Goal: Information Seeking & Learning: Learn about a topic

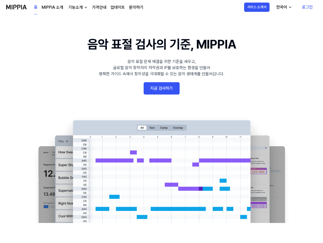
click at [81, 7] on div "기능소개" at bounding box center [75, 7] width 16 height 6
click at [102, 76] on div "음악 표절 문제 해결을 위한 기준을 세우고, 글로벌 음악 창작자의 저작권과 IP를 보호하는 환경을 만들어 명확한 가이드 속에서 창의성을 극대화…" at bounding box center [162, 68] width 126 height 19
click at [77, 6] on div "기능소개" at bounding box center [75, 7] width 16 height 6
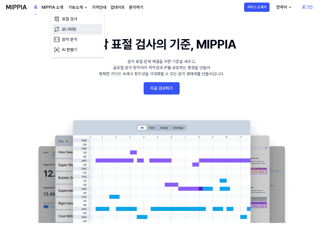
click at [72, 24] on link "모니터링" at bounding box center [77, 29] width 49 height 10
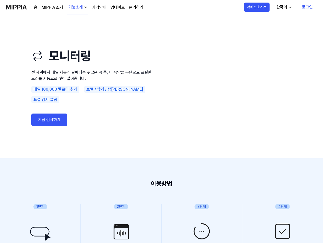
click at [186, 42] on video at bounding box center [229, 86] width 123 height 103
drag, startPoint x: 76, startPoint y: 8, endPoint x: 77, endPoint y: 14, distance: 6.6
click at [76, 8] on div "기능소개" at bounding box center [75, 7] width 16 height 6
click at [78, 21] on link "표절 검사" at bounding box center [77, 23] width 49 height 10
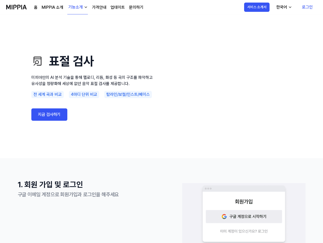
click at [161, 37] on div "표절 검사 미피아만의 AI 분석 기술을 통해 멜로디, 리듬, 화성 등 곡의 구조를 파악하고 유사성을 정량화해 세상에 없던 음악 표절 검사를 제…" at bounding box center [162, 86] width 288 height 103
click at [79, 9] on div "기능소개" at bounding box center [75, 7] width 16 height 6
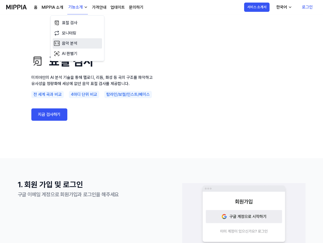
click at [73, 40] on link "음악 분석" at bounding box center [77, 43] width 49 height 10
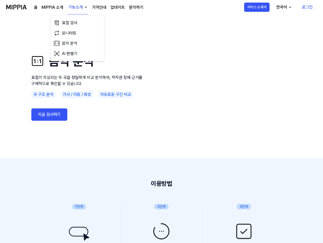
click at [166, 24] on use "음악 분석 표절이 의심되는 두 곡을 정밀하게 비교 분석하여, 저작권 침해 근거를 구체적으로 확인할 수 있습니다. 곡 구조 분석 가사 / 리듬 …" at bounding box center [161, 86] width 323 height 144
click at [85, 6] on img "button" at bounding box center [86, 7] width 4 height 4
click at [78, 57] on link "AI 판별기" at bounding box center [77, 54] width 49 height 10
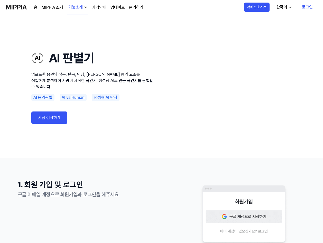
click at [146, 56] on h1 "AI 판별기" at bounding box center [92, 58] width 123 height 19
drag, startPoint x: 97, startPoint y: 59, endPoint x: 141, endPoint y: 60, distance: 43.7
click at [145, 60] on h1 "AI 판별기" at bounding box center [92, 58] width 123 height 19
click at [87, 87] on div "AI 판별기 업로드한 음원의 작곡, 편곡, 믹싱, 마스터링 등의 요소를 정밀하게 분석하여 사람이 제작한 곡인지, 생성형 AI로 만든 곡인지를 …" at bounding box center [92, 86] width 123 height 103
drag, startPoint x: 62, startPoint y: 97, endPoint x: 121, endPoint y: 93, distance: 59.6
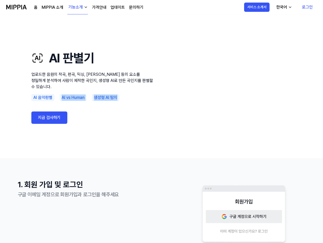
click at [121, 94] on div "AI 음악판별 AI vs Human 생성형 AI 탐지" at bounding box center [92, 97] width 123 height 7
drag, startPoint x: 121, startPoint y: 93, endPoint x: 114, endPoint y: 87, distance: 9.9
click at [121, 94] on div "AI 음악판별 AI vs Human 생성형 AI 탐지" at bounding box center [92, 97] width 123 height 7
click at [77, 5] on div "기능소개" at bounding box center [75, 7] width 16 height 6
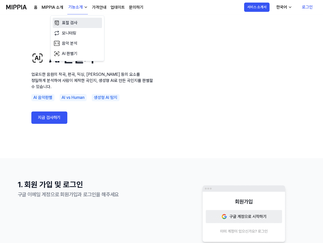
click at [78, 21] on link "표절 검사" at bounding box center [77, 23] width 49 height 10
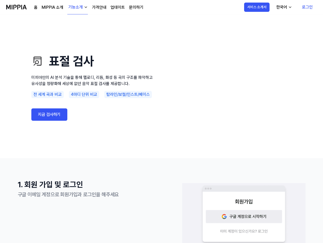
click at [77, 10] on div "기능소개" at bounding box center [75, 7] width 16 height 6
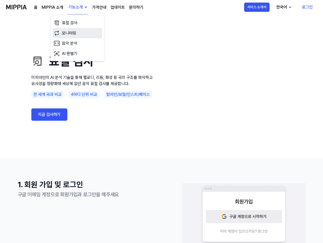
click at [73, 33] on link "모니터링" at bounding box center [77, 33] width 49 height 10
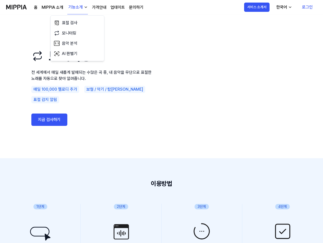
click at [76, 6] on div "기능소개" at bounding box center [75, 7] width 16 height 6
click at [82, 46] on link "음악 분석" at bounding box center [77, 43] width 49 height 10
